Goal: Information Seeking & Learning: Understand process/instructions

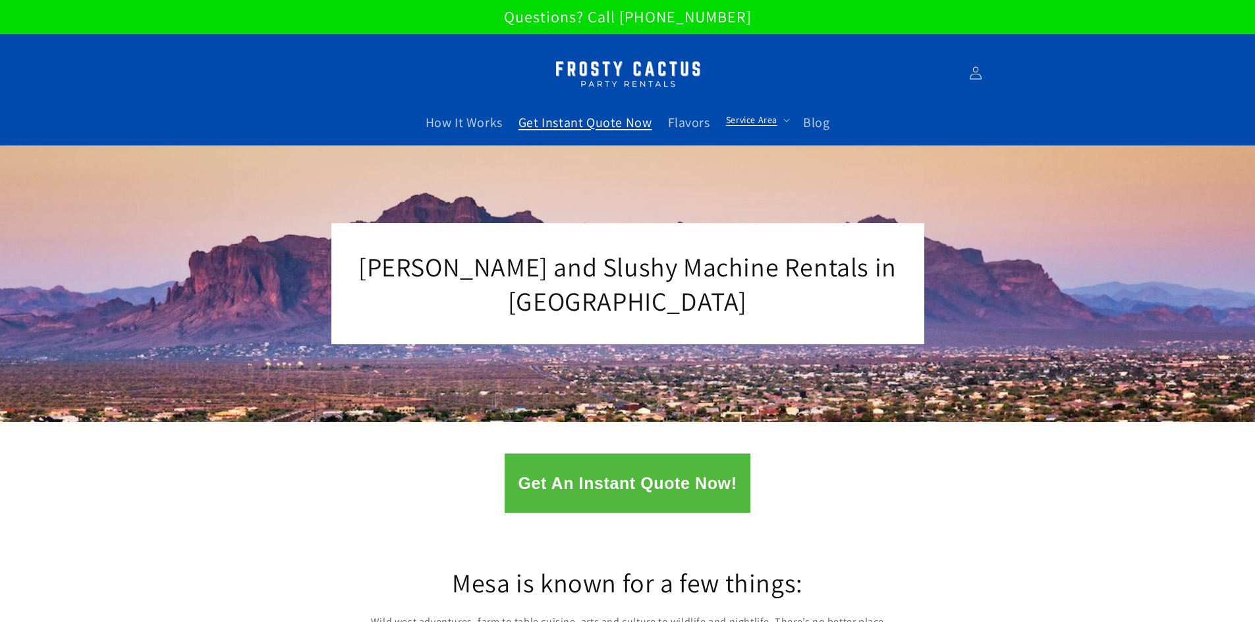
click at [611, 120] on span "Get Instant Quote Now" at bounding box center [585, 122] width 134 height 17
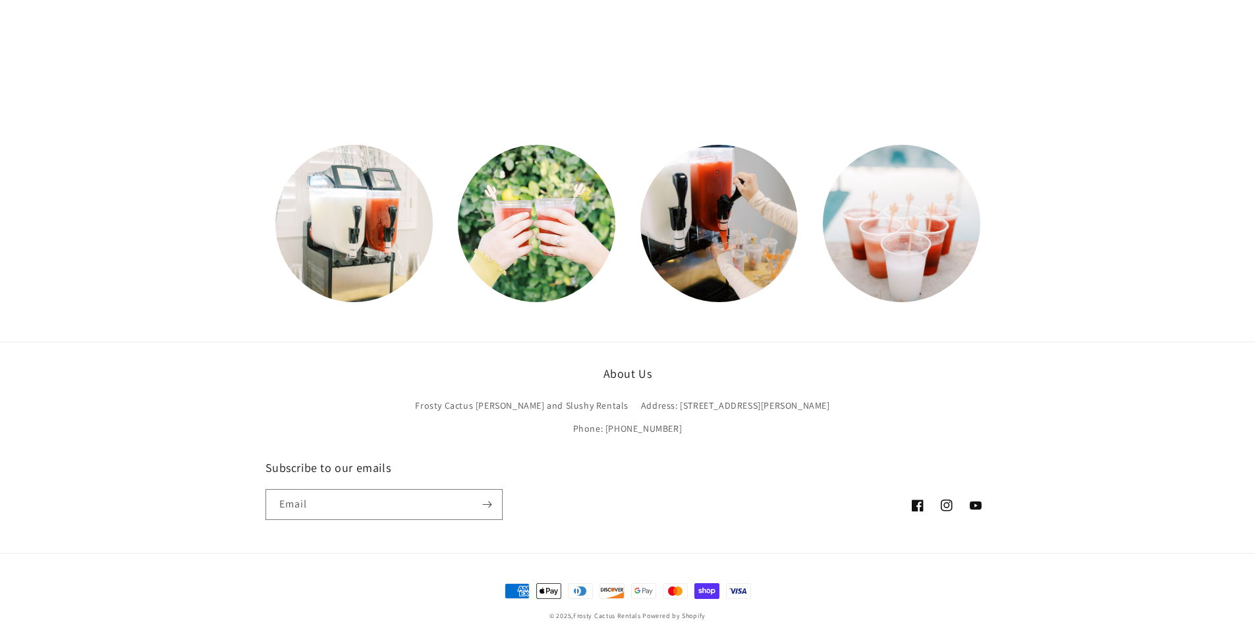
scroll to position [399, 0]
click at [350, 244] on link at bounding box center [353, 222] width 157 height 157
click at [543, 408] on link "Frosty Cactus [PERSON_NAME] and Slushy Rentals" at bounding box center [521, 407] width 213 height 20
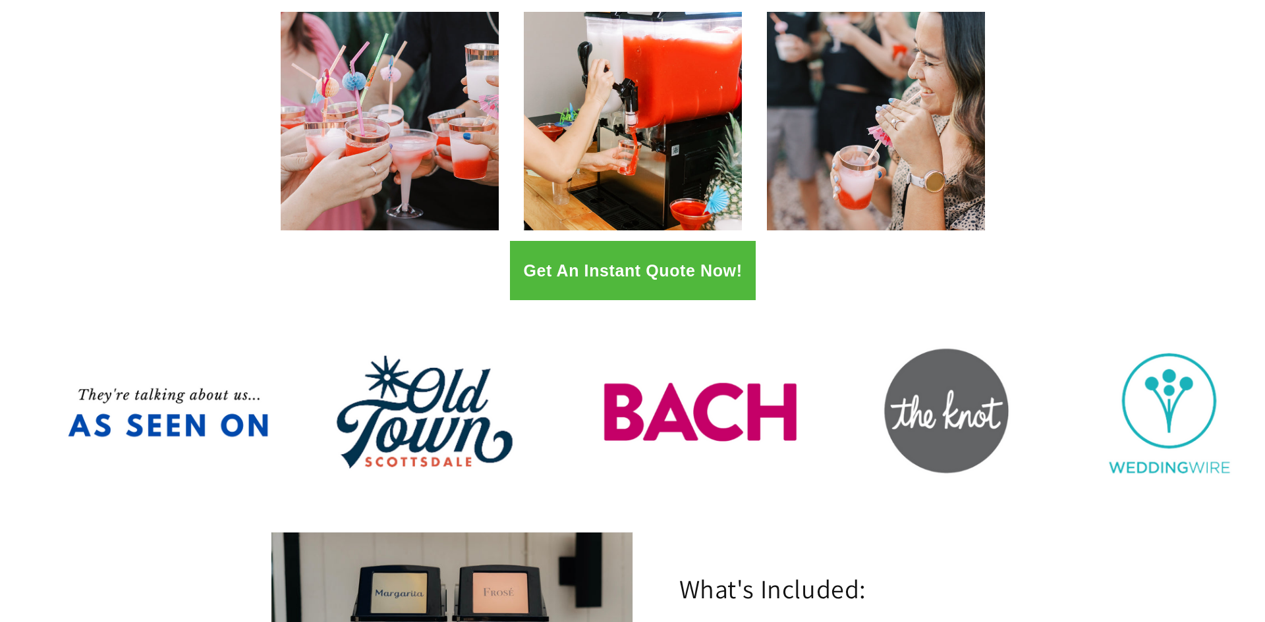
scroll to position [155, 0]
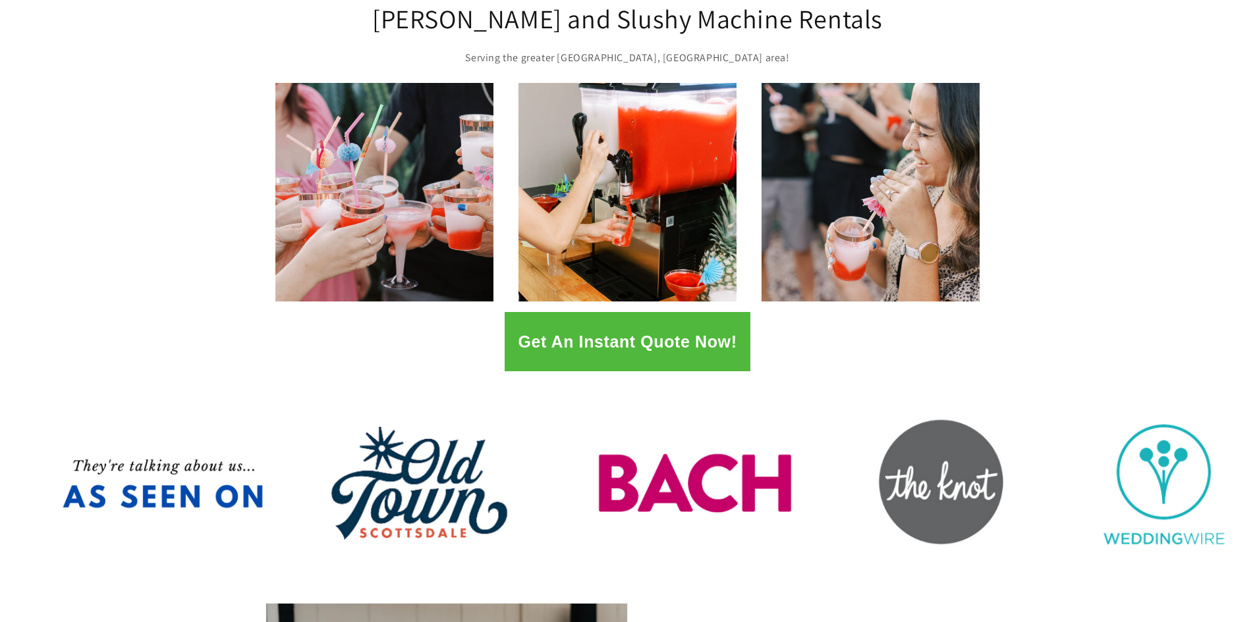
click at [662, 339] on button "Get An Instant Quote Now!" at bounding box center [626, 341] width 245 height 59
